Goal: Book appointment/travel/reservation

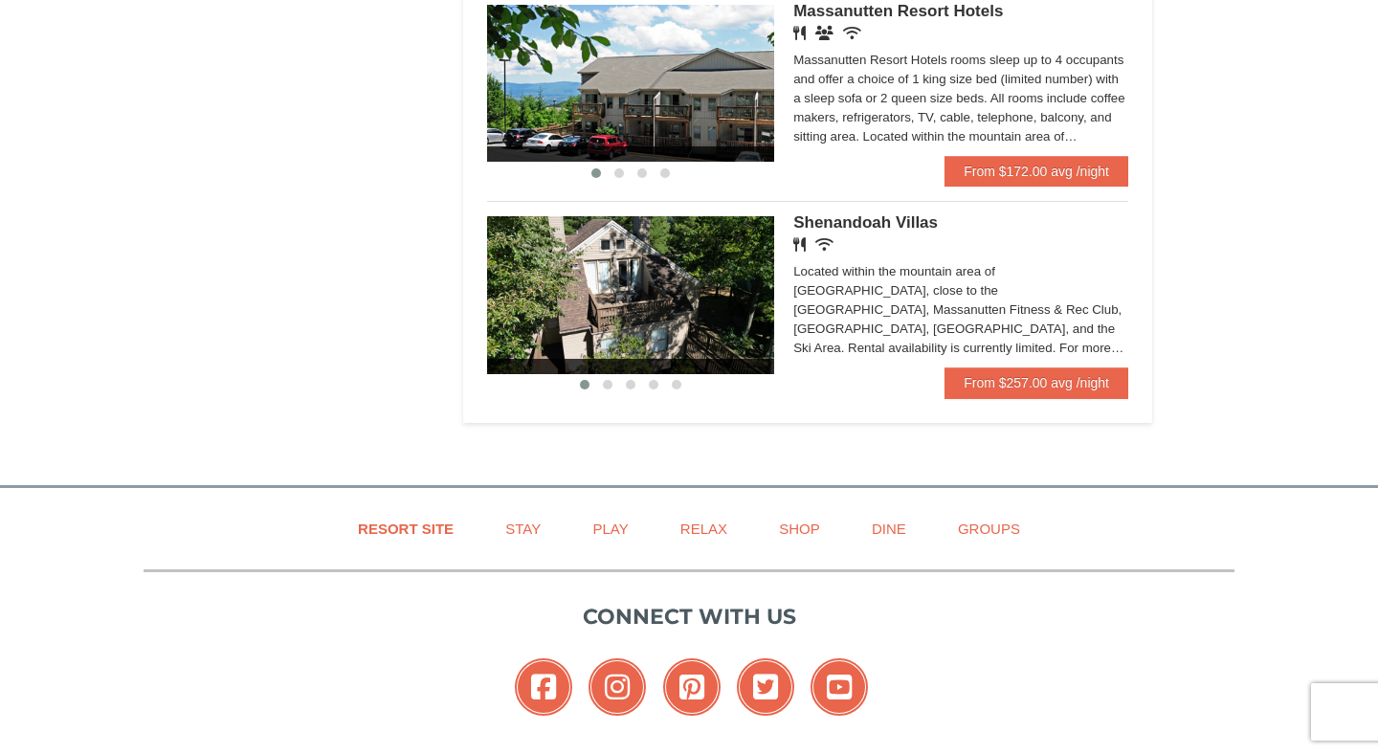
scroll to position [1416, 0]
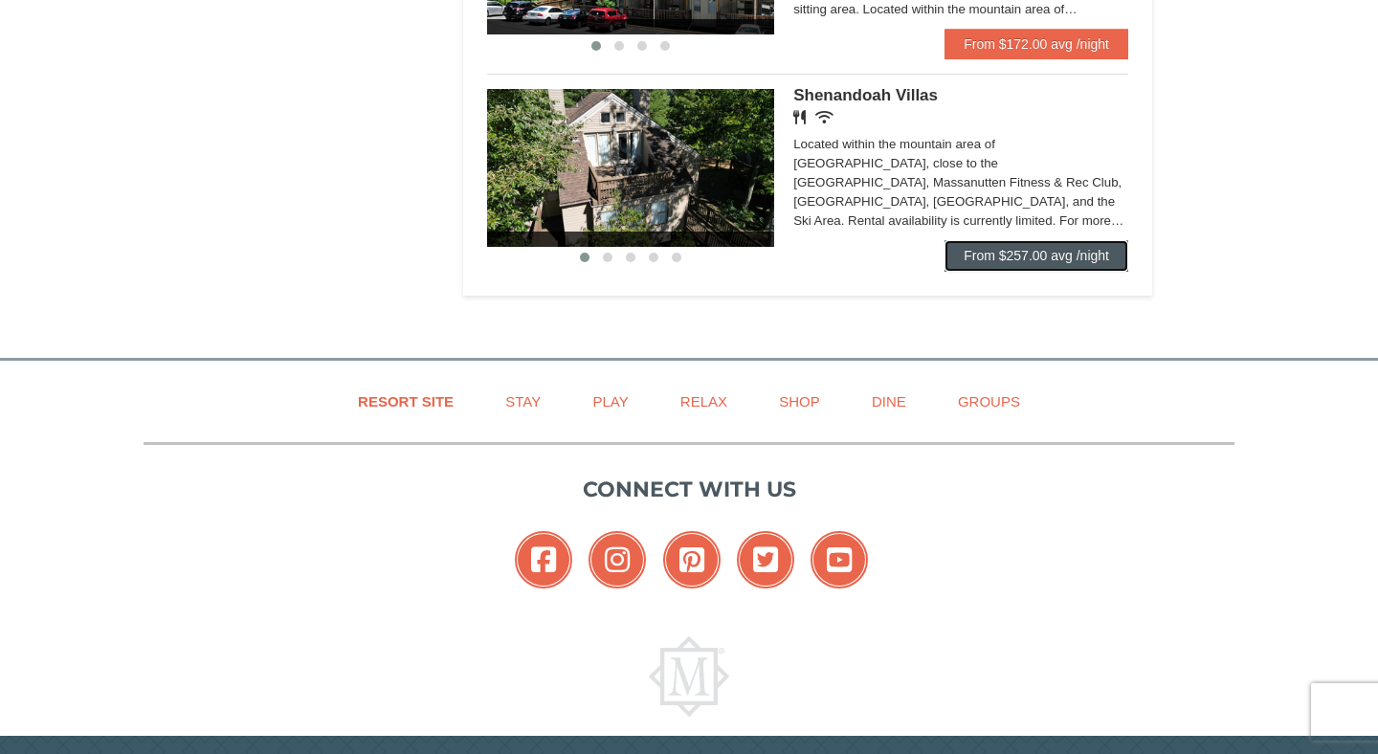
click at [1034, 271] on link "From $257.00 avg /night" at bounding box center [1037, 255] width 184 height 31
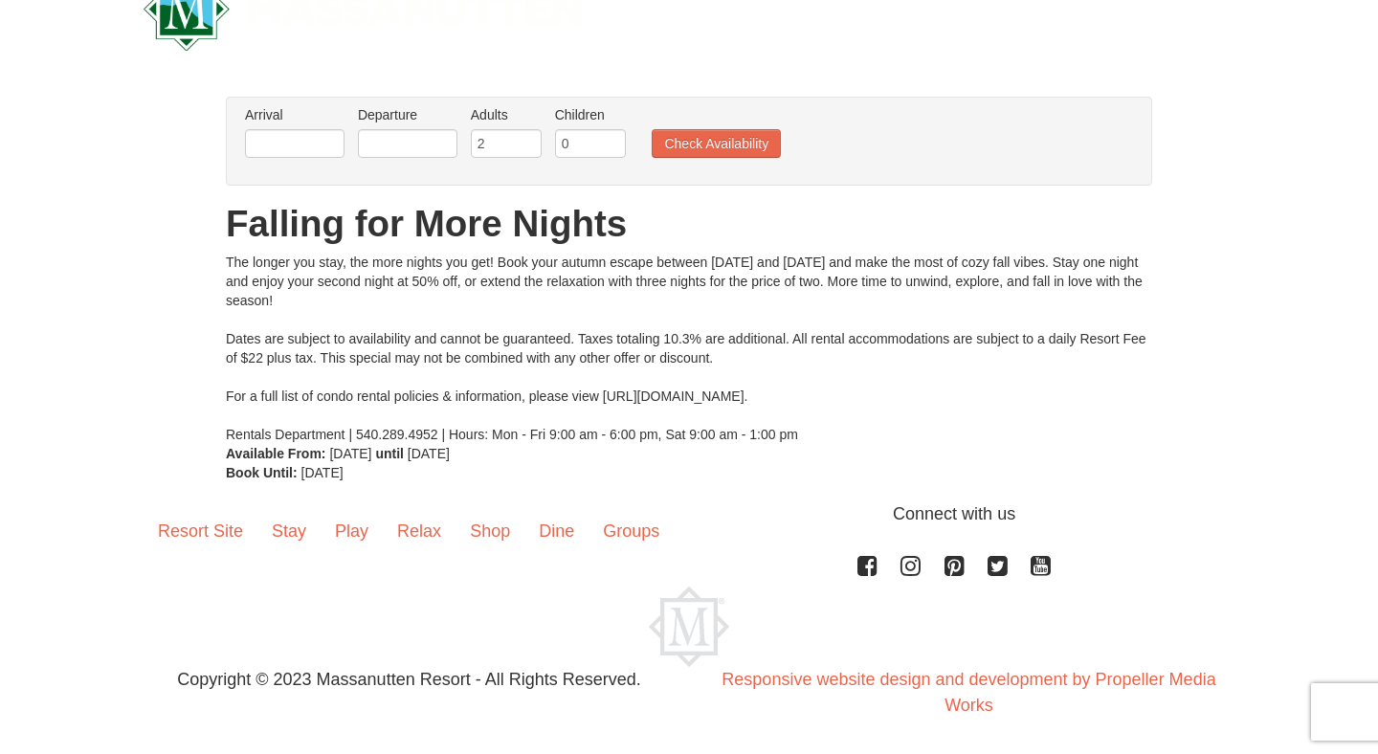
scroll to position [45, 0]
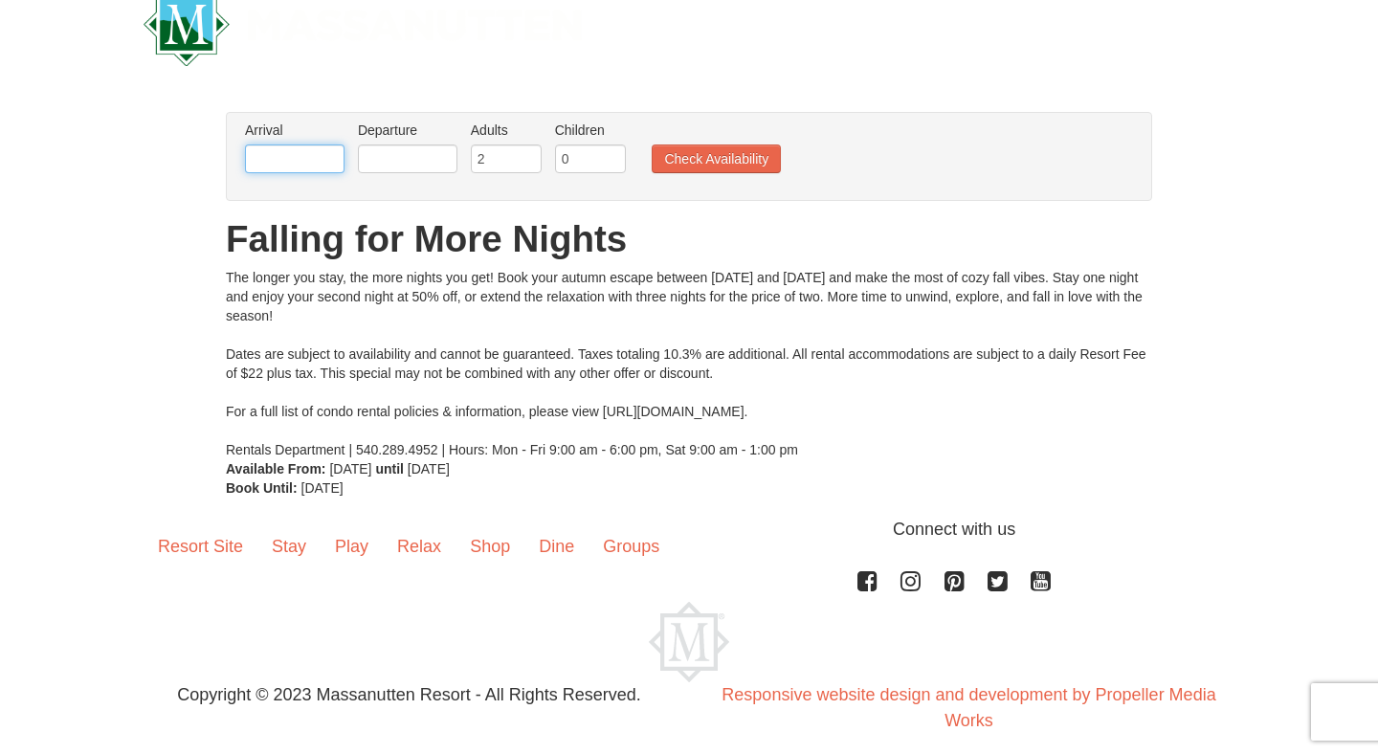
click at [320, 147] on input "text" at bounding box center [295, 159] width 100 height 29
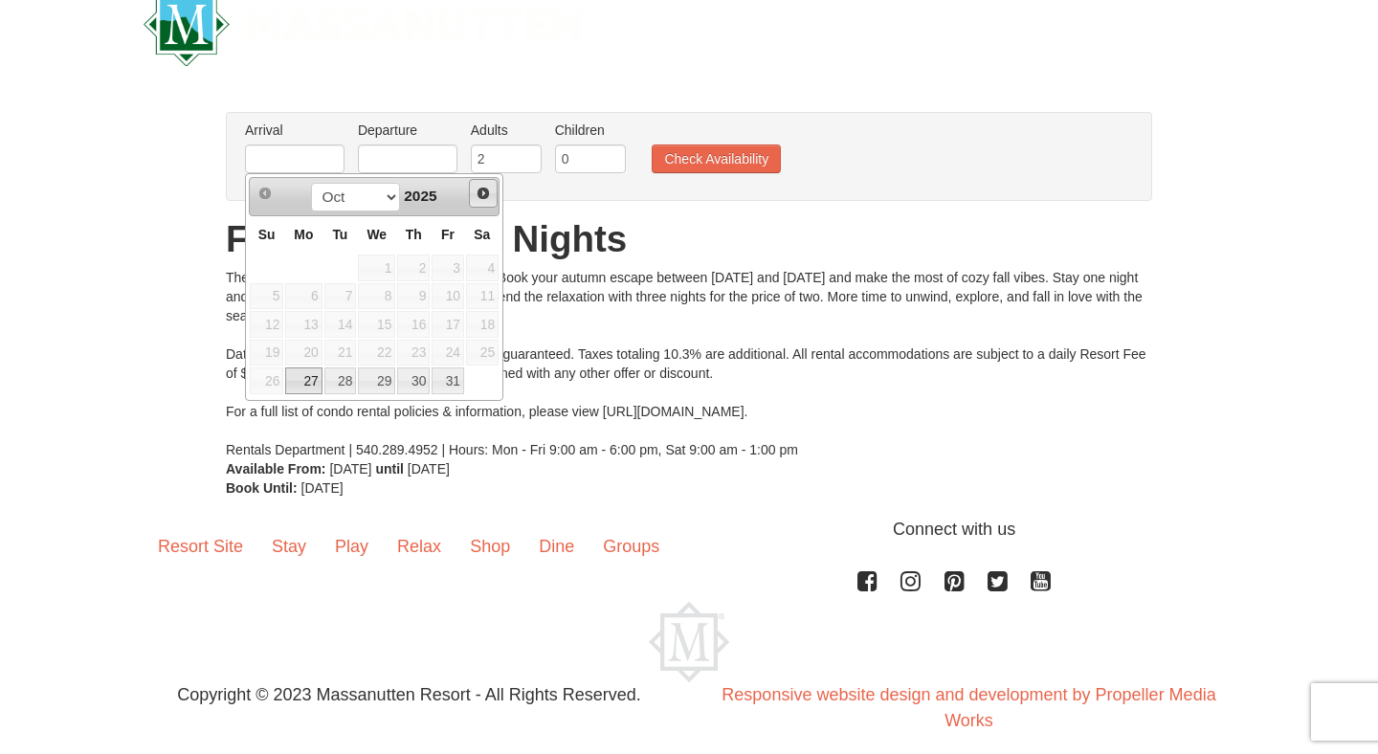
click at [490, 187] on span "Next" at bounding box center [483, 193] width 15 height 15
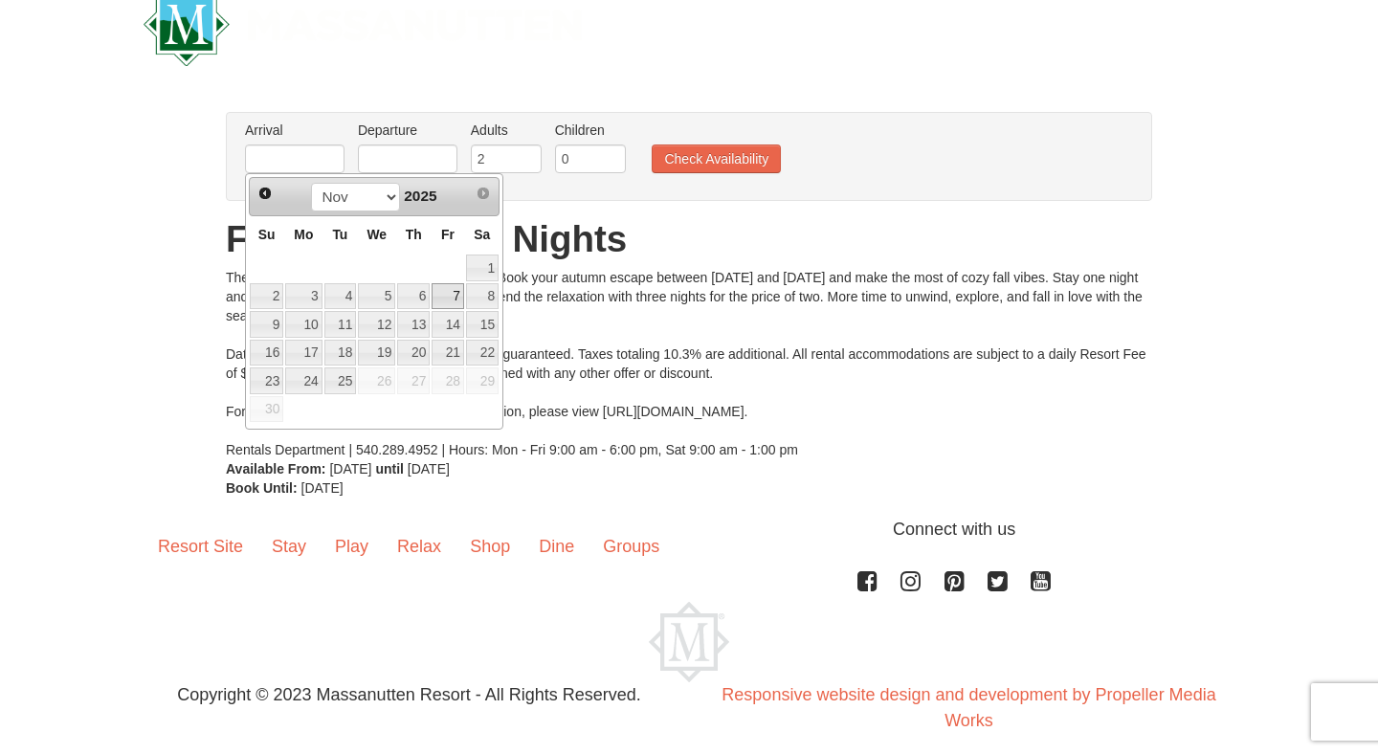
click at [450, 291] on link "7" at bounding box center [448, 296] width 33 height 27
type input "[DATE]"
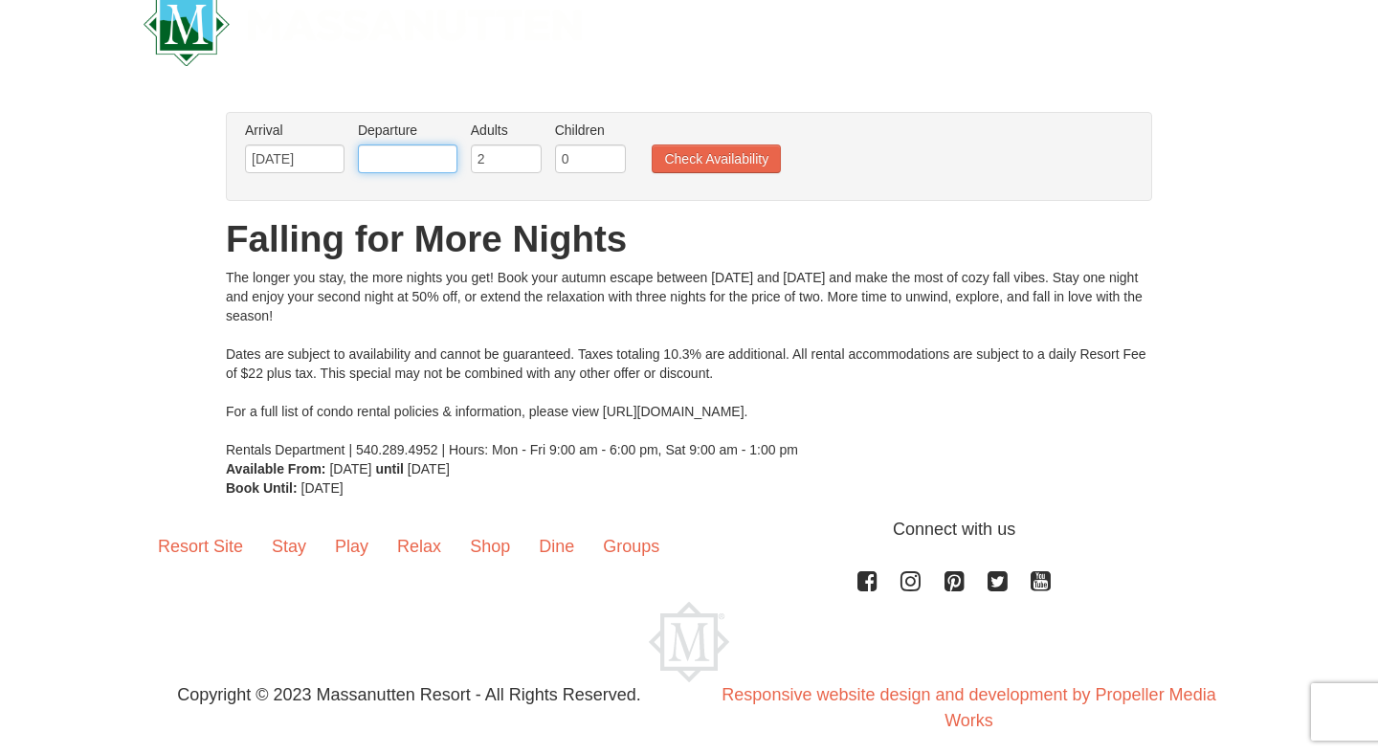
click at [437, 163] on input "text" at bounding box center [408, 159] width 100 height 29
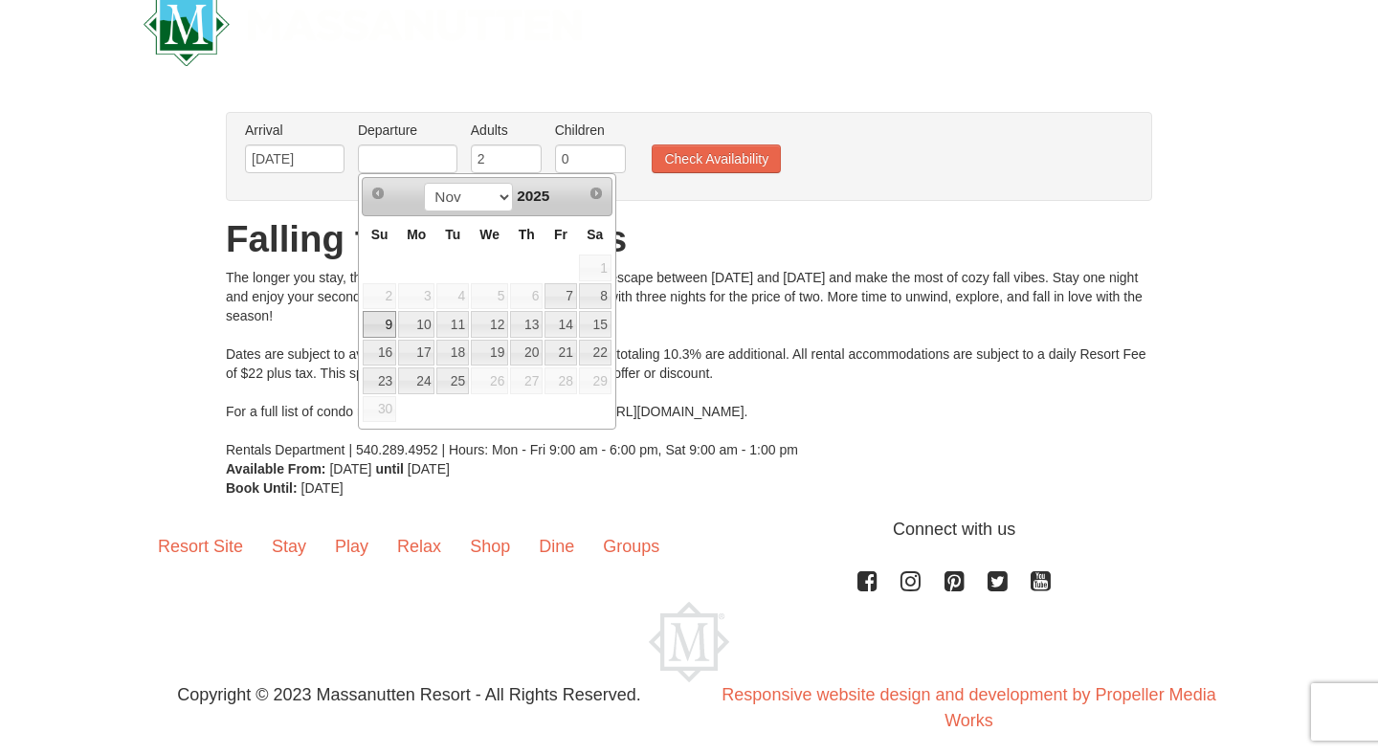
click at [388, 323] on link "9" at bounding box center [380, 324] width 34 height 27
type input "[DATE]"
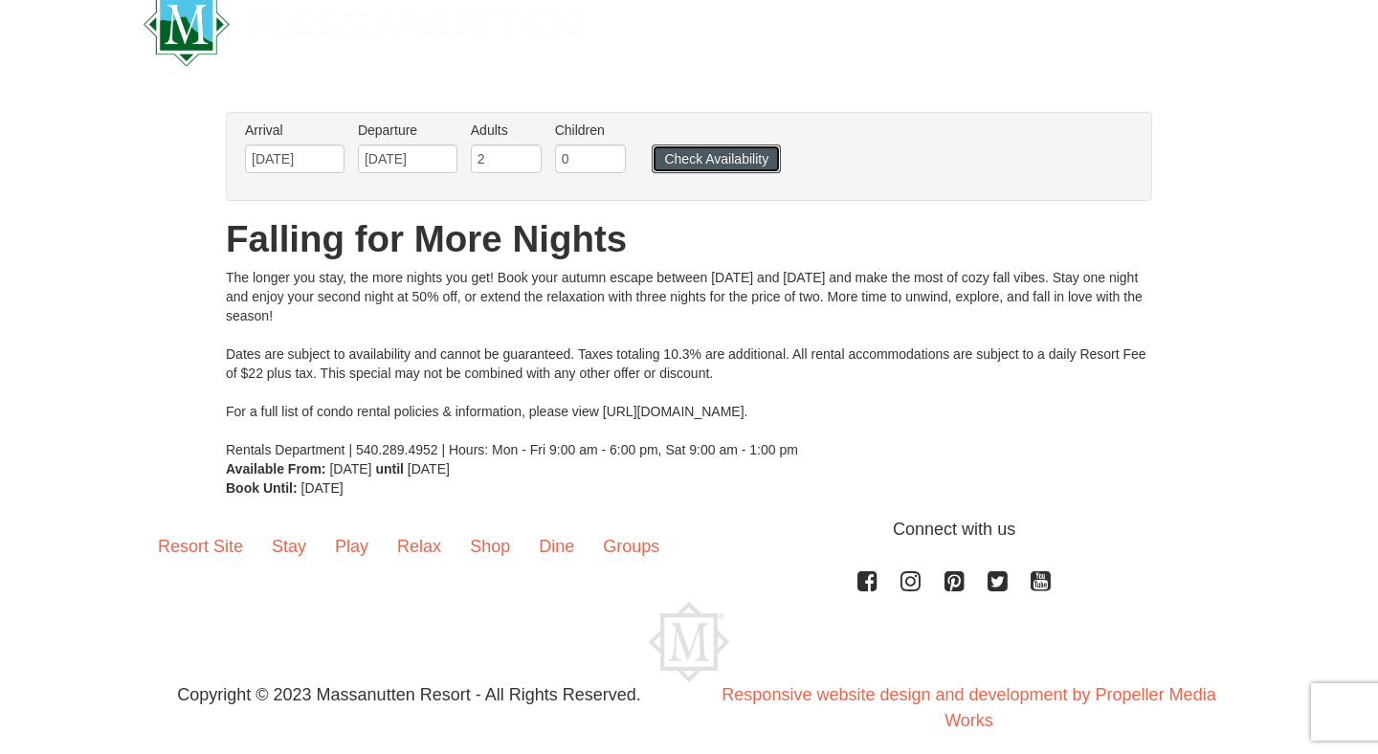
click at [705, 161] on button "Check Availability" at bounding box center [716, 159] width 129 height 29
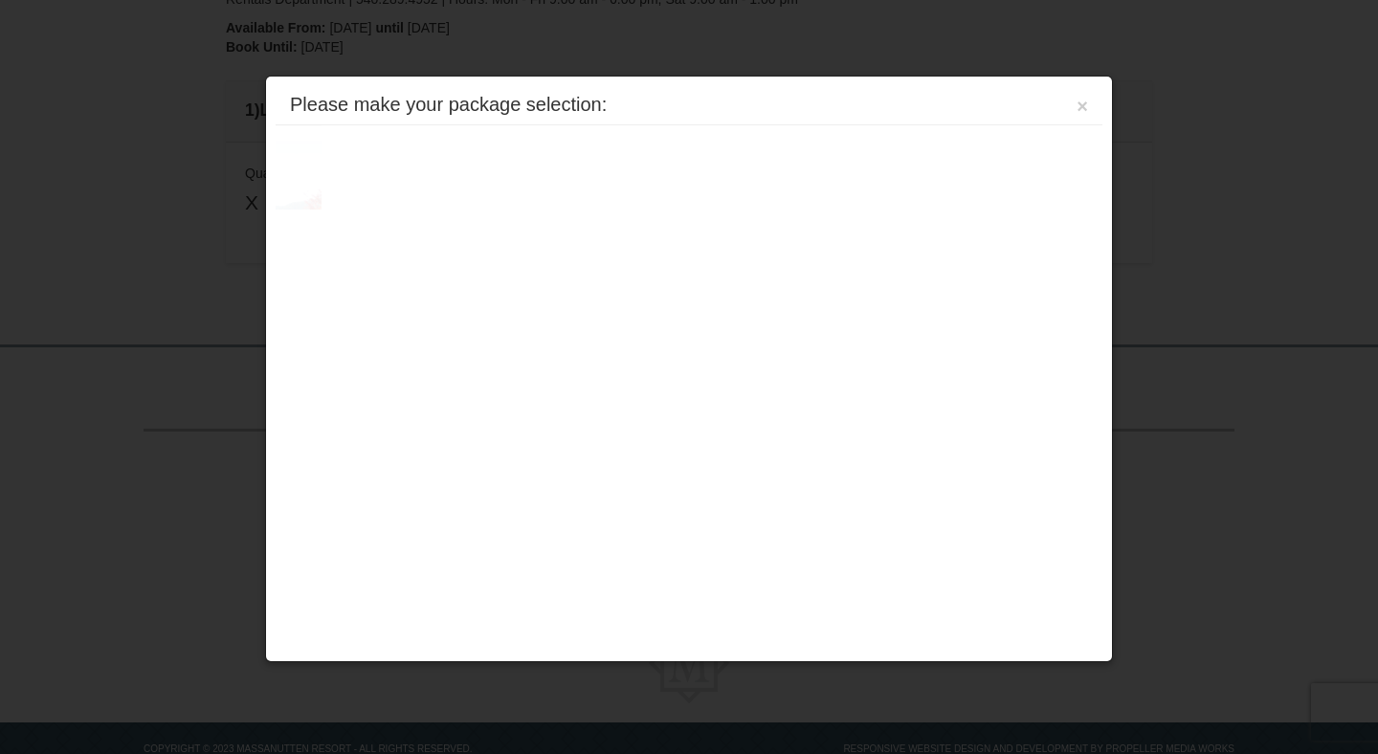
scroll to position [499, 0]
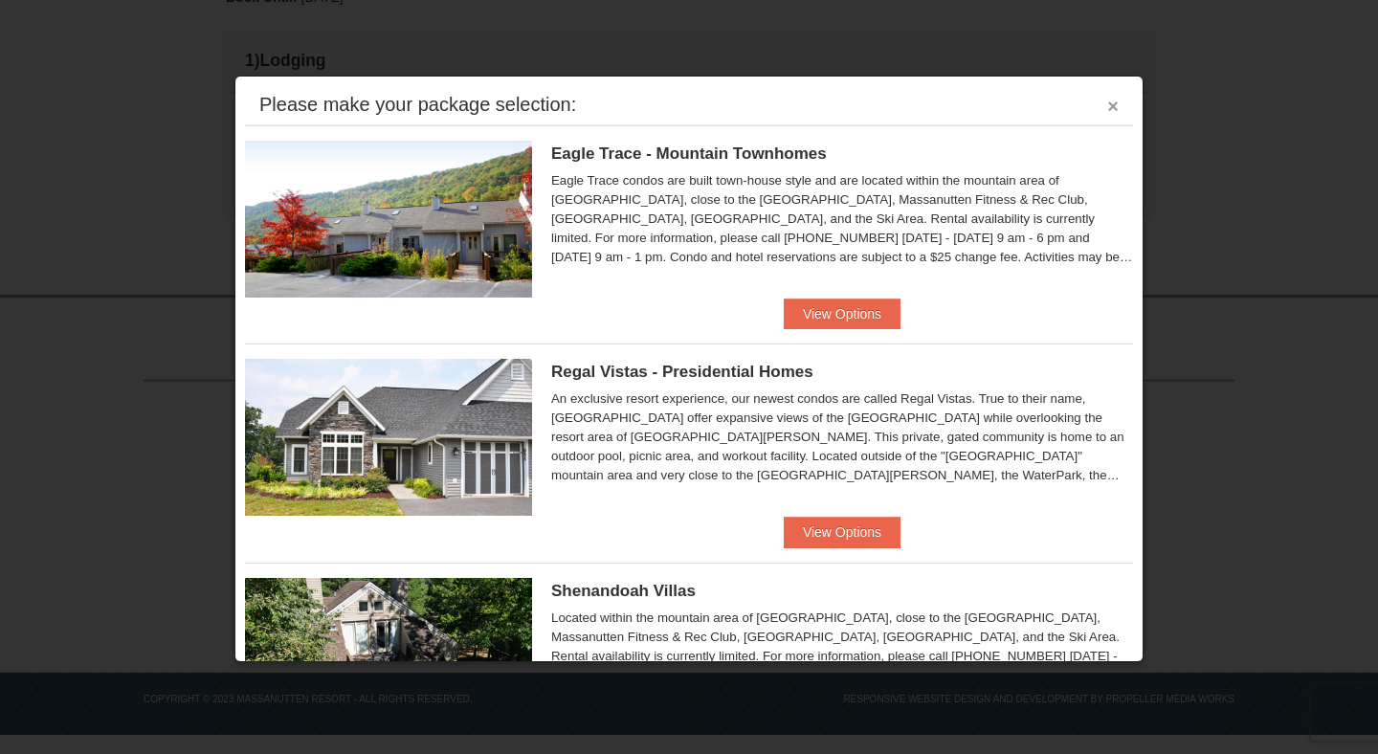
click at [1108, 108] on button "×" at bounding box center [1113, 106] width 11 height 19
